Goal: Information Seeking & Learning: Learn about a topic

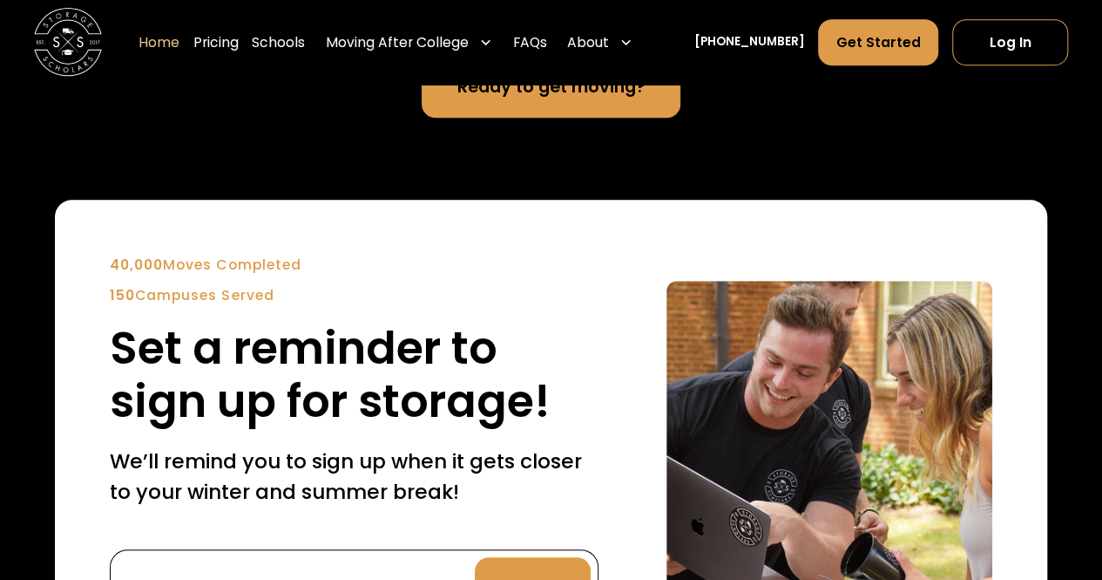
scroll to position [4270, 0]
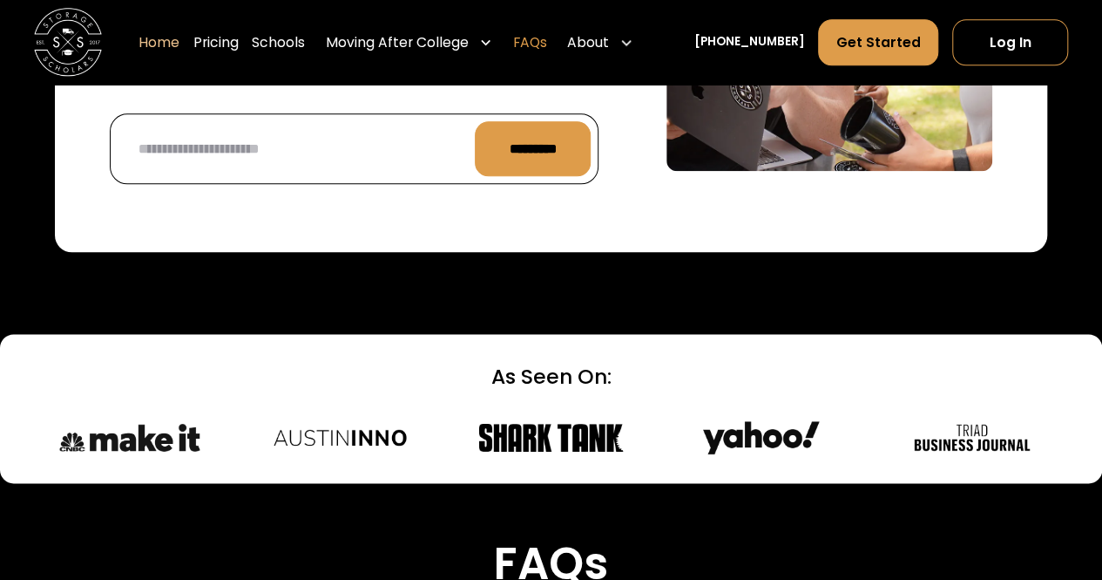
click at [547, 39] on link "FAQs" at bounding box center [530, 43] width 34 height 48
click at [78, 43] on img at bounding box center [68, 43] width 68 height 68
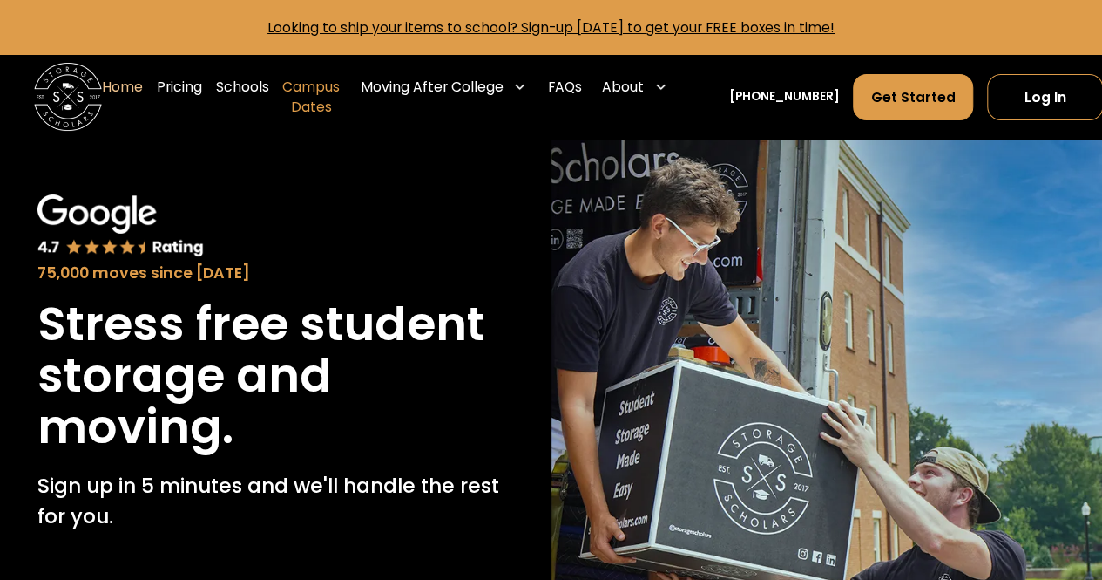
click at [322, 93] on link "Campus Dates" at bounding box center [311, 97] width 58 height 68
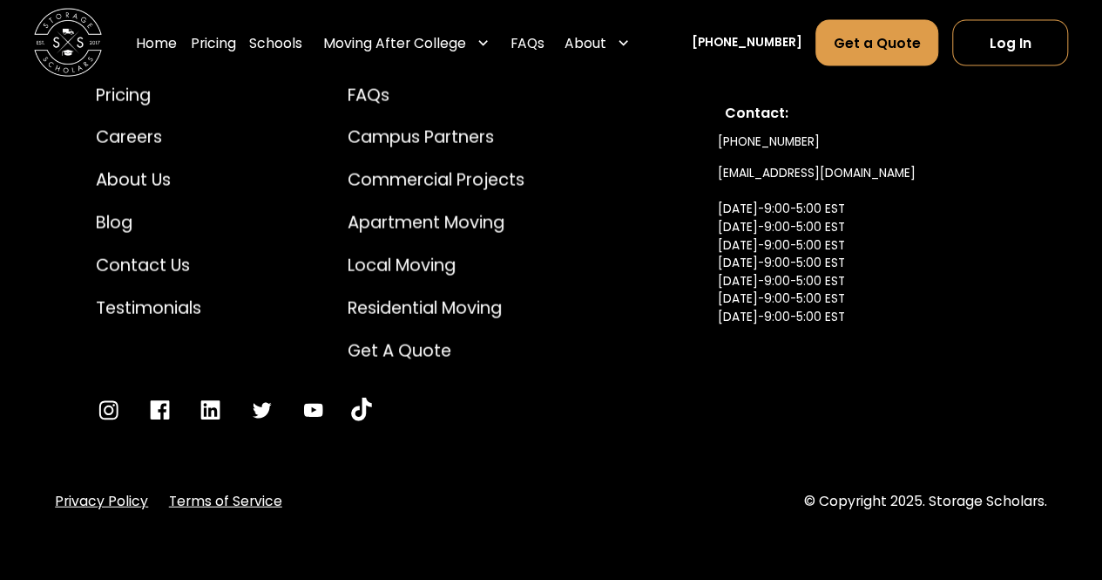
scroll to position [8420, 0]
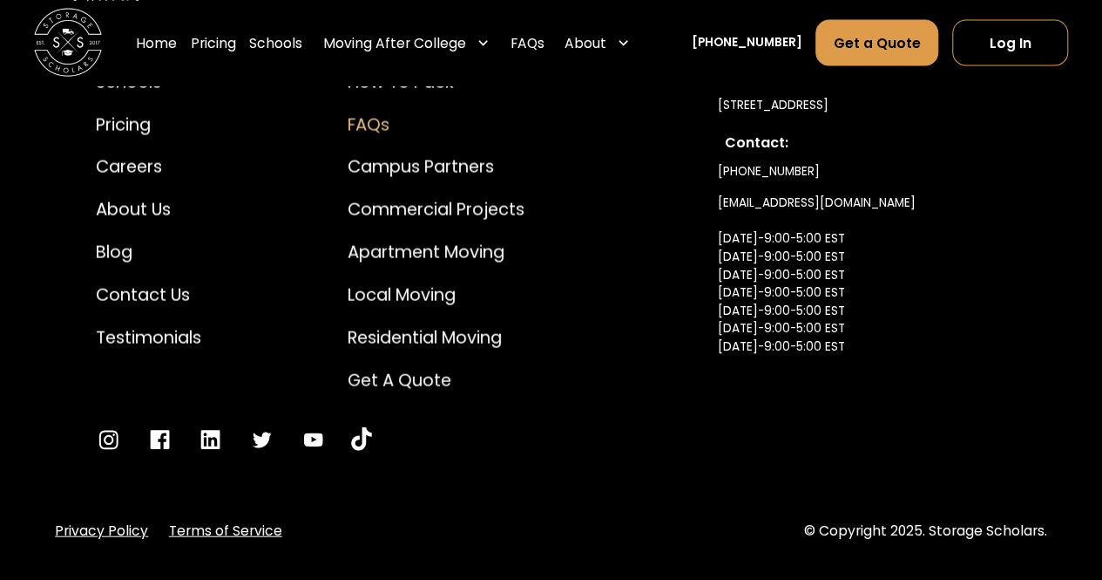
click at [354, 138] on div "FAQs" at bounding box center [436, 124] width 177 height 25
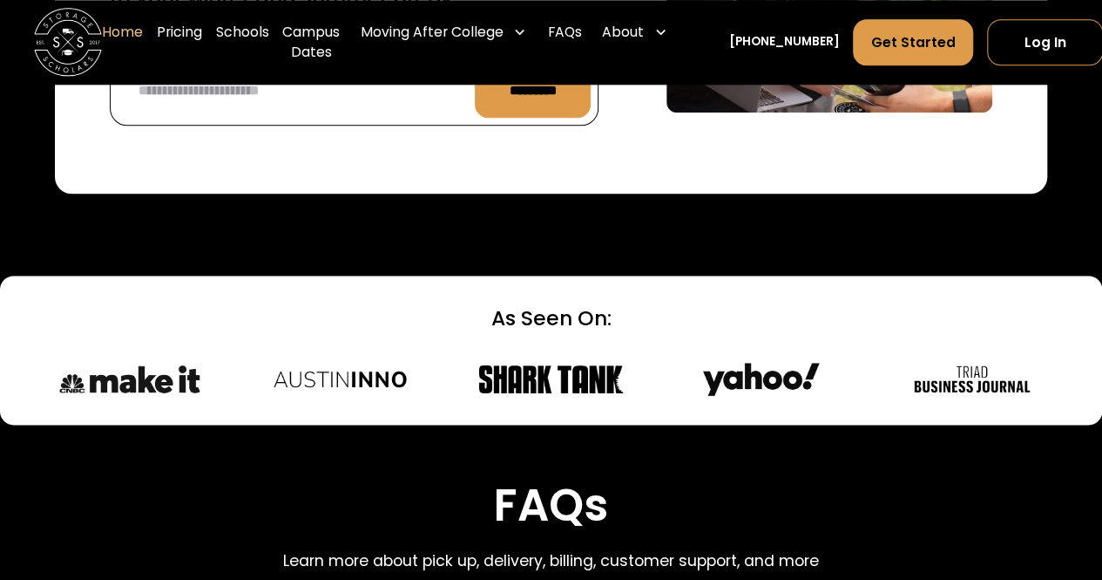
scroll to position [4270, 0]
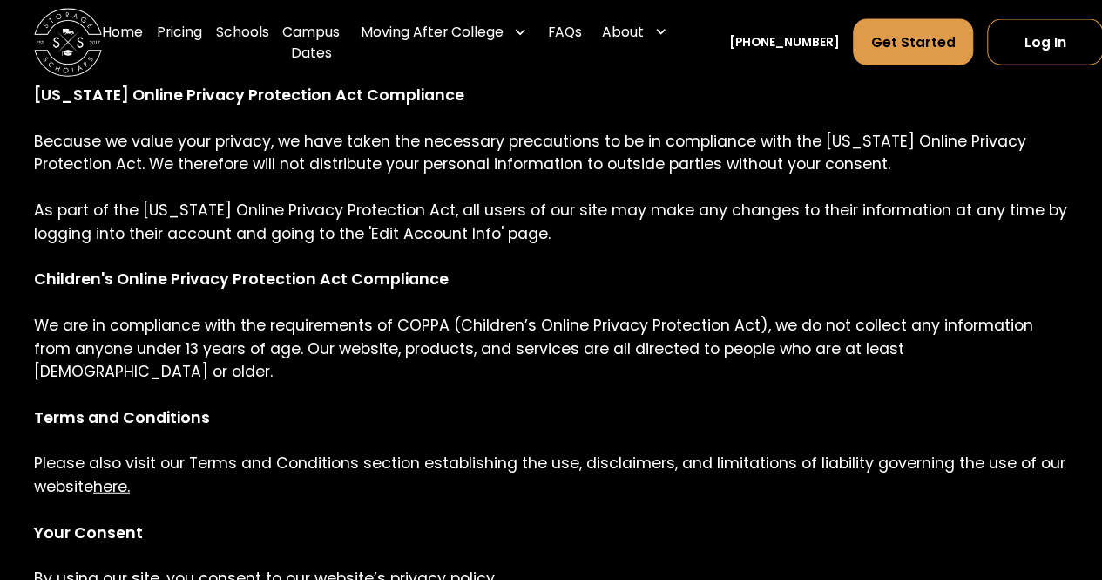
scroll to position [2179, 0]
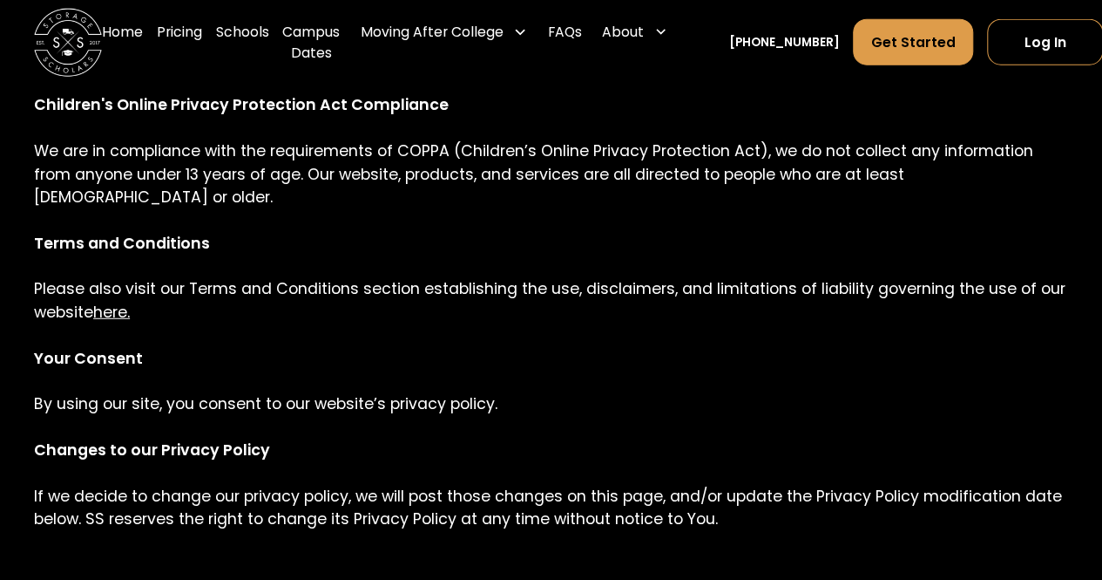
click at [112, 302] on link "here." at bounding box center [111, 312] width 37 height 21
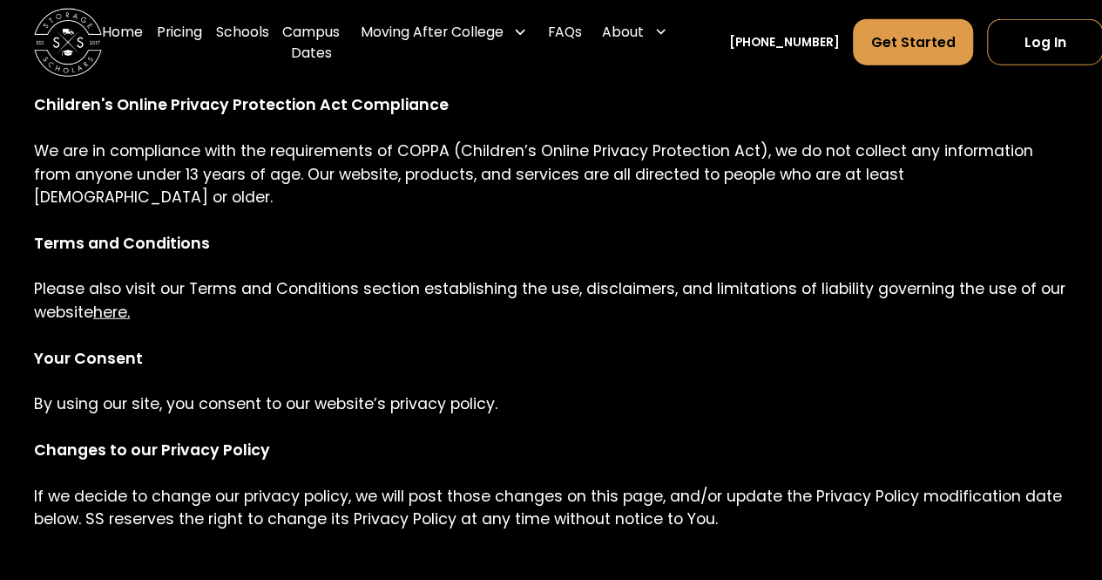
click at [112, 302] on link "here." at bounding box center [111, 312] width 37 height 21
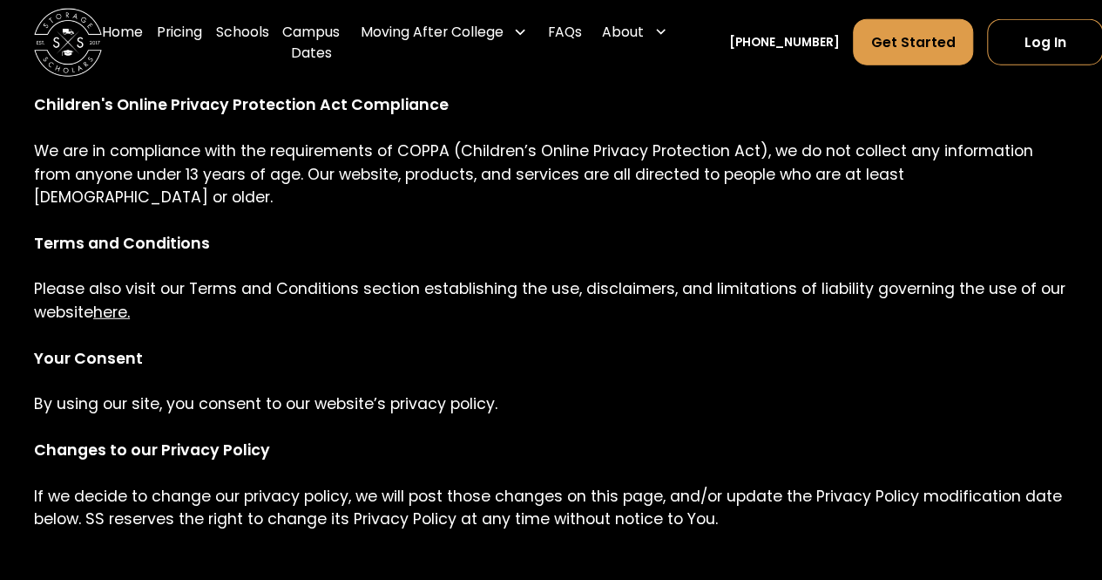
click at [112, 302] on link "here." at bounding box center [111, 312] width 37 height 21
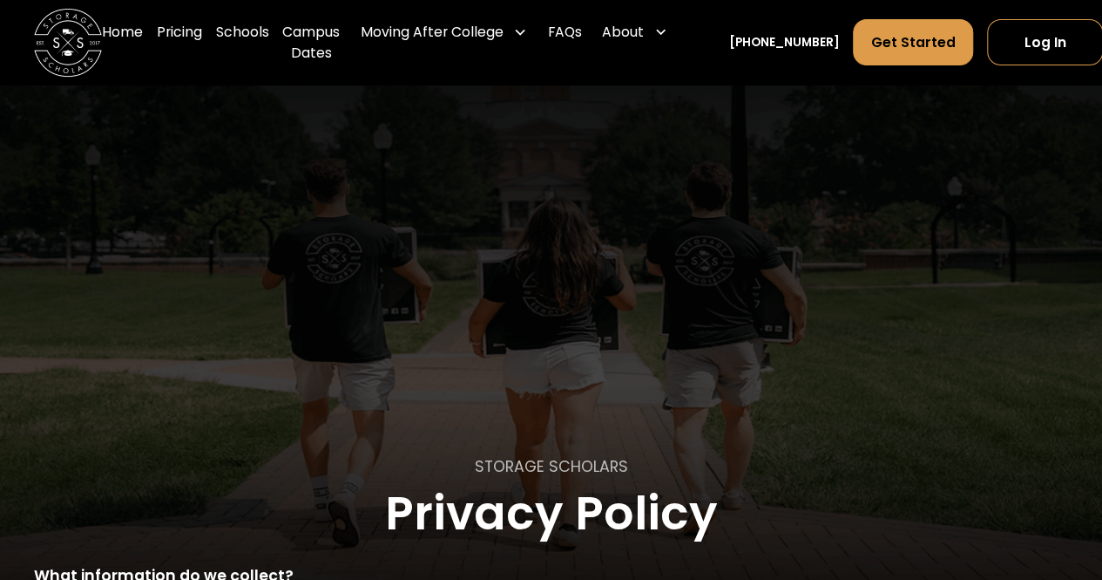
scroll to position [0, 0]
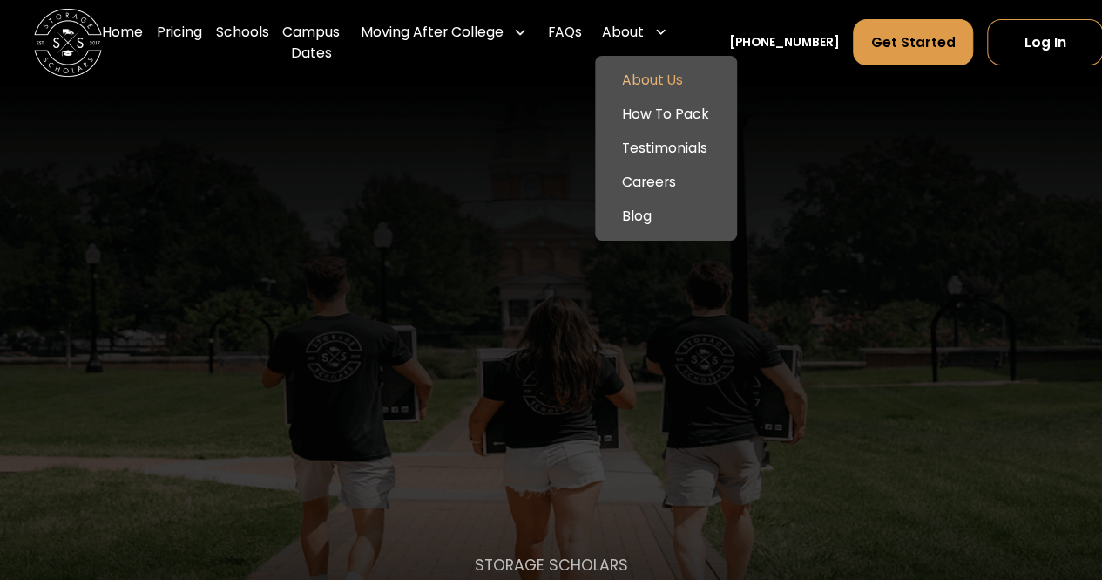
click at [655, 78] on link "About Us" at bounding box center [666, 80] width 128 height 34
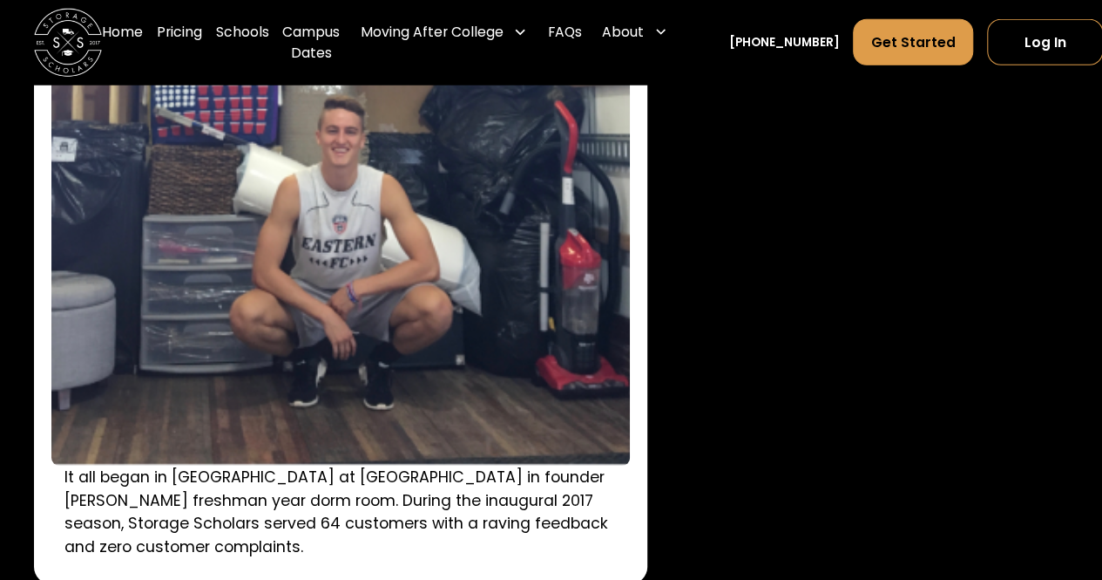
scroll to position [2527, 0]
